Goal: Check status: Check status

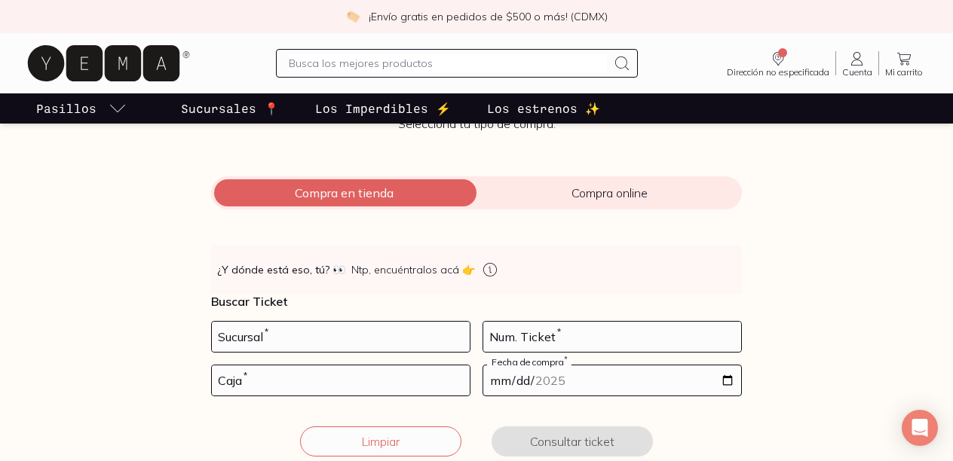
scroll to position [145, 0]
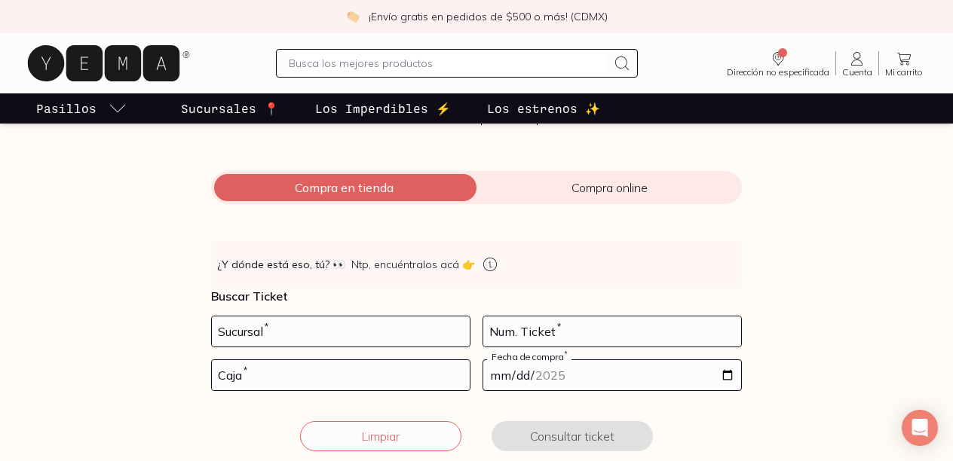
click at [305, 312] on div "👀 ¿Y dónde está eso, tú? 👀 Ntp, encuéntralos acá 👉 Buscar Ticket Sucursal * Num…" at bounding box center [476, 354] width 531 height 229
click at [292, 327] on input "number" at bounding box center [341, 332] width 258 height 30
type input "10002"
click at [531, 323] on input "number" at bounding box center [612, 332] width 258 height 30
type input "5"
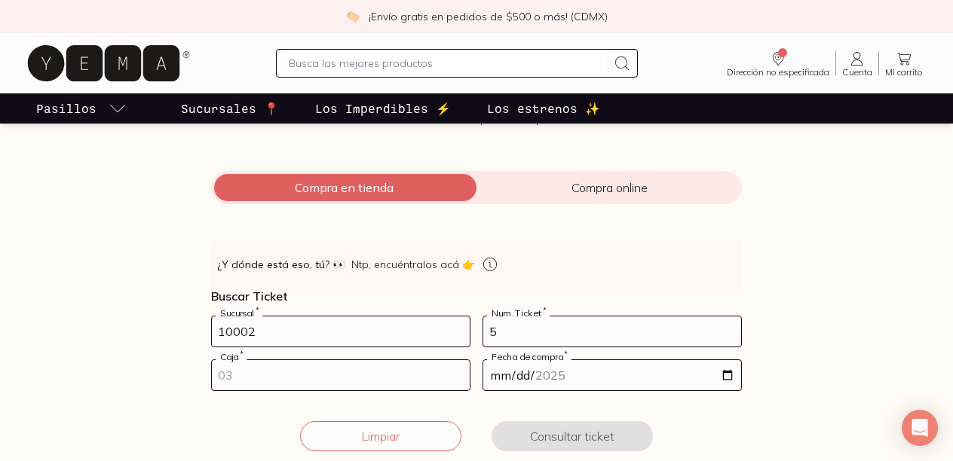
click at [294, 381] on input "number" at bounding box center [341, 375] width 258 height 30
type input "02"
click at [728, 372] on input "date" at bounding box center [612, 375] width 258 height 30
type input "[DATE]"
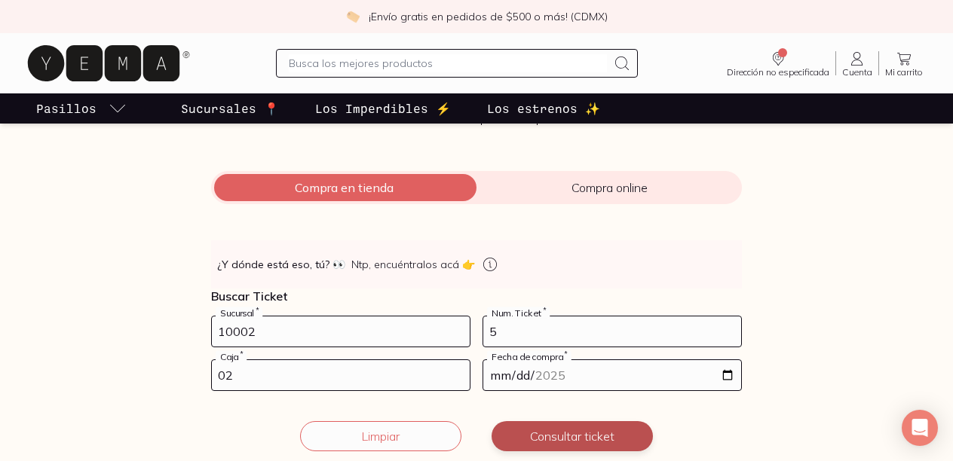
click at [568, 441] on button "Consultar ticket" at bounding box center [572, 436] width 161 height 30
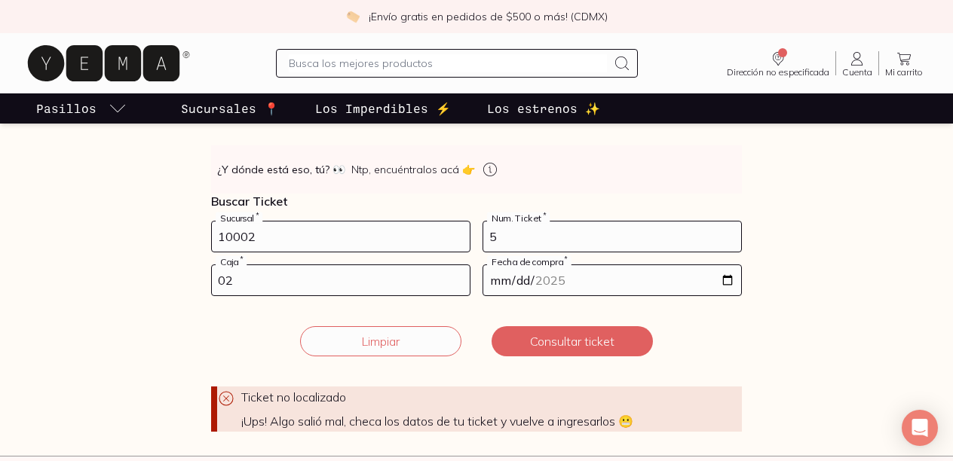
scroll to position [222, 0]
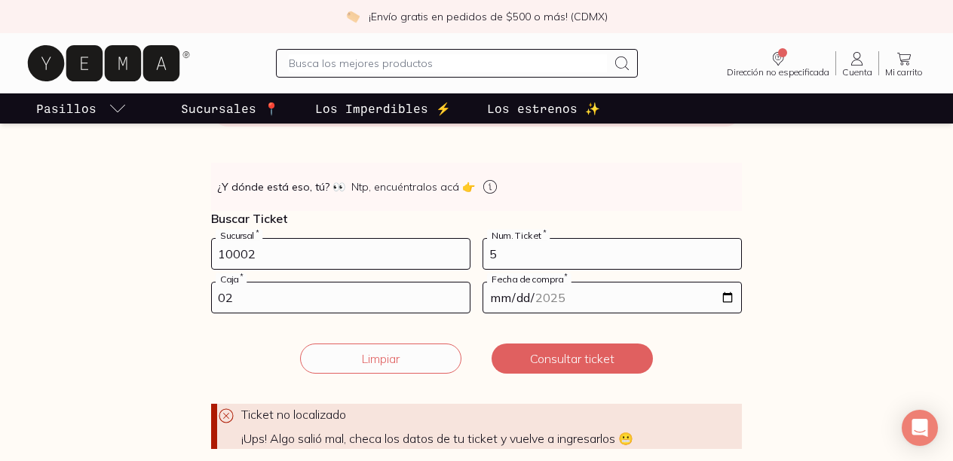
click at [226, 298] on input "02" at bounding box center [341, 298] width 258 height 30
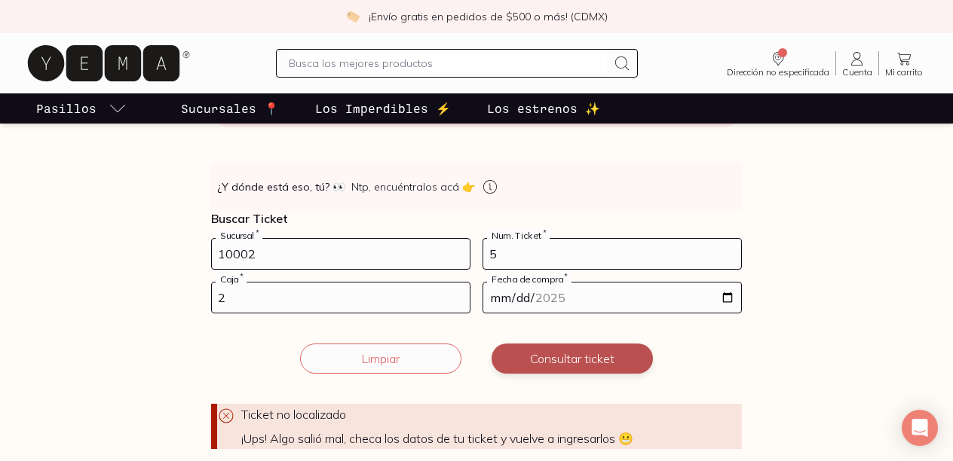
click at [589, 357] on button "Consultar ticket" at bounding box center [572, 359] width 161 height 30
click at [219, 290] on input "2" at bounding box center [341, 298] width 258 height 30
type input "02"
click at [558, 353] on button "Consultar ticket" at bounding box center [572, 359] width 161 height 30
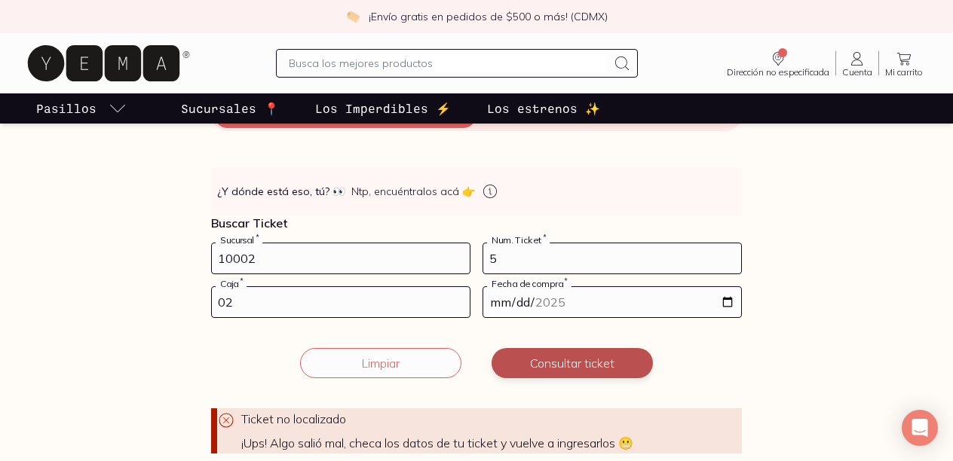
scroll to position [139, 0]
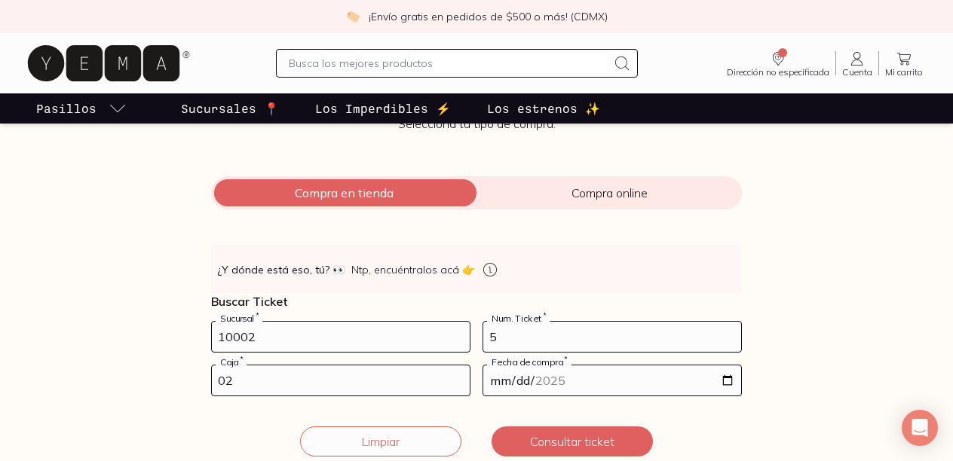
click at [546, 383] on input "[DATE]" at bounding box center [612, 381] width 258 height 30
click at [515, 382] on input "[DATE]" at bounding box center [612, 381] width 258 height 30
click at [545, 387] on input "[DATE]" at bounding box center [612, 381] width 258 height 30
click at [248, 339] on input "10002" at bounding box center [341, 337] width 258 height 30
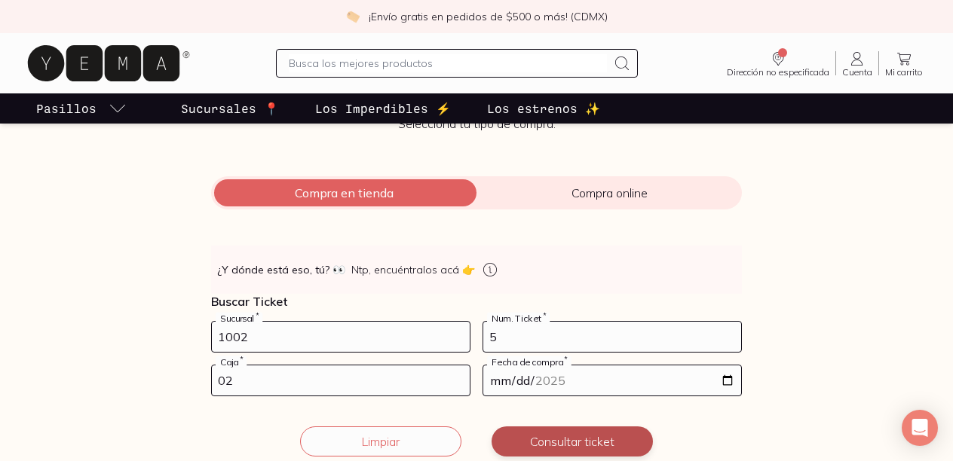
click at [544, 431] on button "Consultar ticket" at bounding box center [572, 442] width 161 height 30
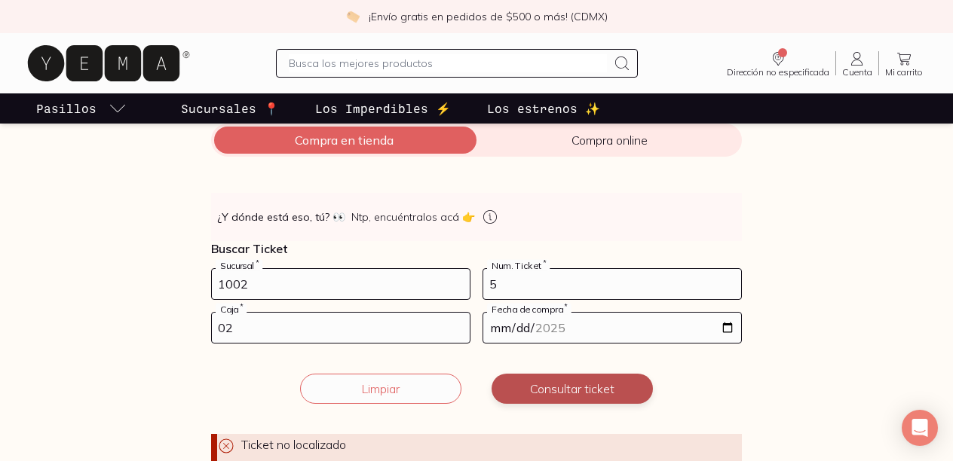
scroll to position [193, 0]
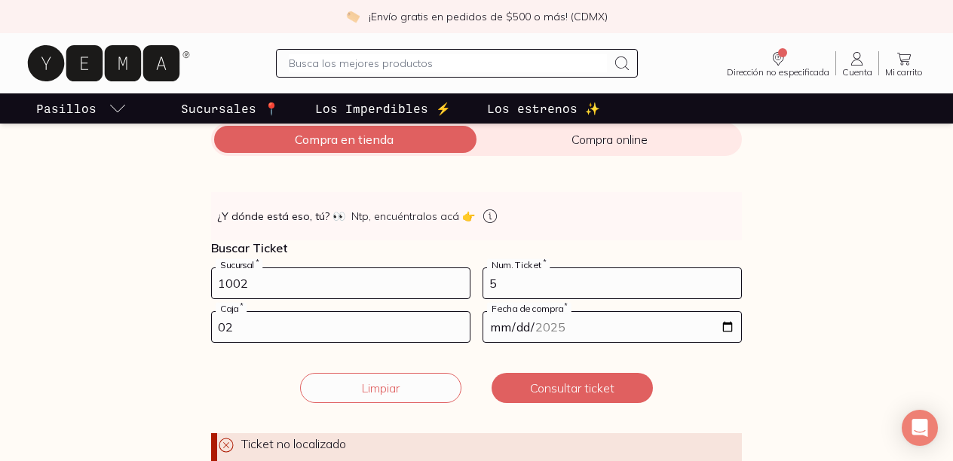
click at [242, 286] on input "1002" at bounding box center [341, 283] width 258 height 30
type input "10002"
drag, startPoint x: 300, startPoint y: 283, endPoint x: 165, endPoint y: 281, distance: 135.0
click at [166, 282] on div "Facturación Yema 📄 ¡Hola! gracias por comprar en [GEOGRAPHIC_DATA], ¿necesitas …" at bounding box center [476, 217] width 953 height 524
click at [256, 321] on input "02" at bounding box center [341, 327] width 258 height 30
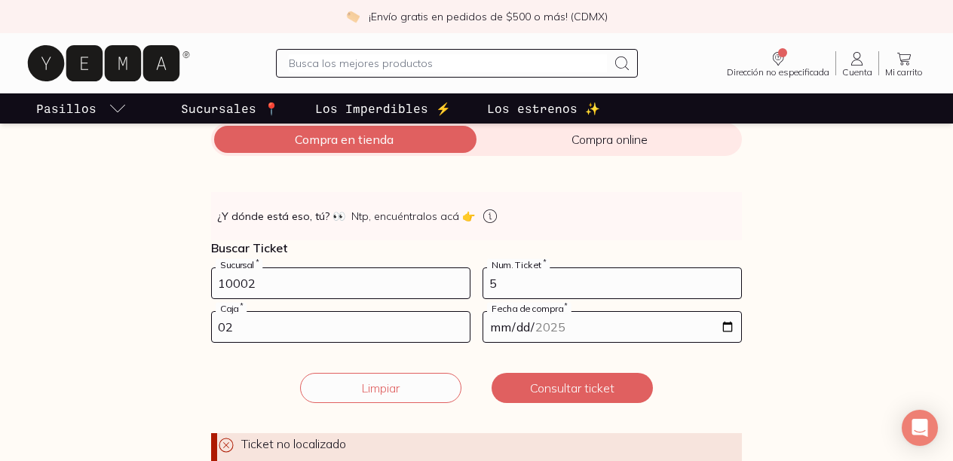
drag, startPoint x: 501, startPoint y: 288, endPoint x: 473, endPoint y: 287, distance: 28.7
click at [473, 288] on form "10002 Sucursal * 5 Num. Ticket * 02 Caja * [DATE] Fecha de compra * Ticket no l…" at bounding box center [476, 373] width 531 height 211
type input "105"
click at [246, 342] on div "02 Caja *" at bounding box center [340, 327] width 259 height 32
click at [242, 329] on input "02" at bounding box center [341, 327] width 258 height 30
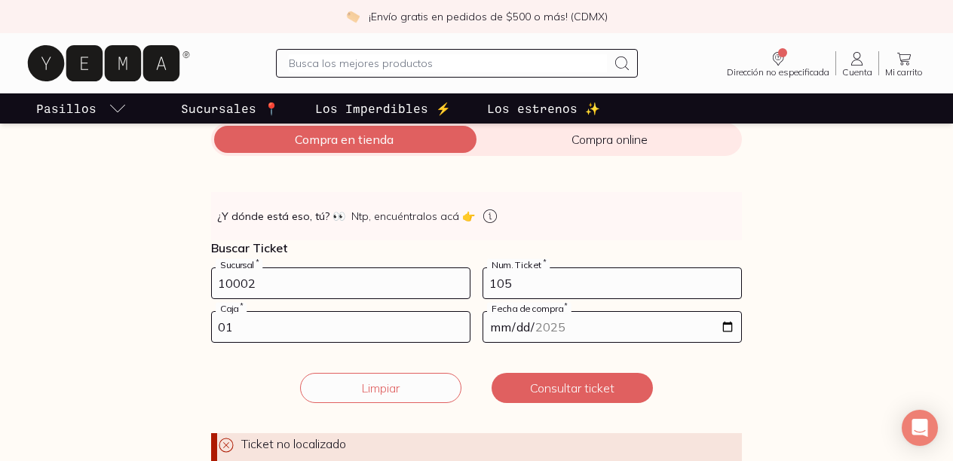
type input "01"
click at [726, 329] on input "[DATE]" at bounding box center [612, 327] width 258 height 30
click at [276, 284] on input "10002" at bounding box center [341, 283] width 258 height 30
click at [517, 280] on input "105" at bounding box center [612, 283] width 258 height 30
click at [496, 283] on input "105" at bounding box center [612, 283] width 258 height 30
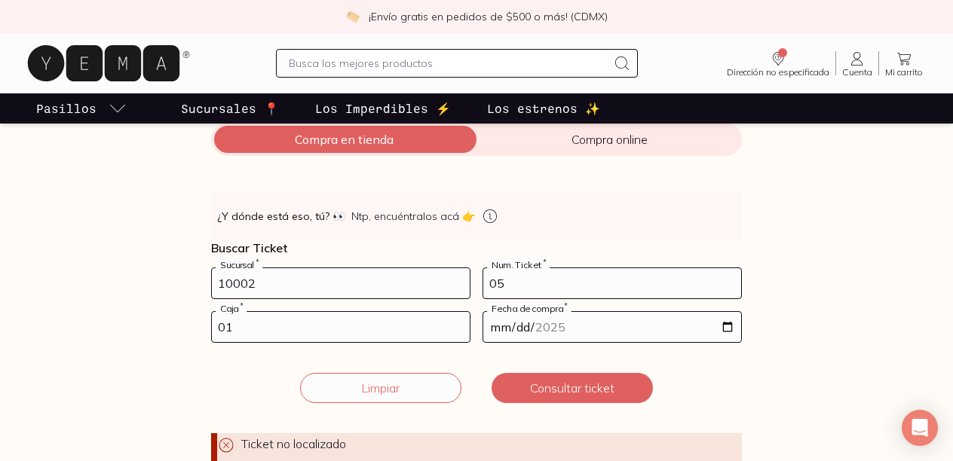
type input "05"
click at [279, 334] on input "01" at bounding box center [341, 327] width 258 height 30
type input "02"
click at [552, 386] on button "Consultar ticket" at bounding box center [572, 388] width 161 height 30
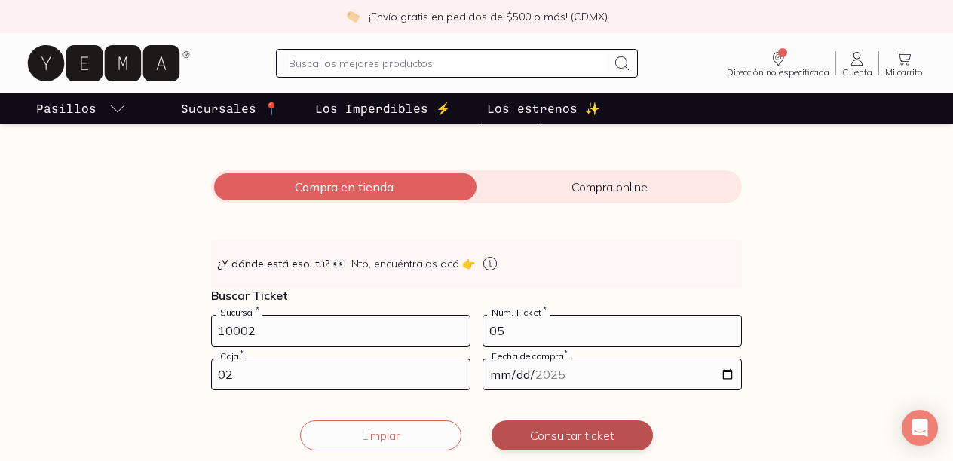
scroll to position [143, 0]
